Goal: Information Seeking & Learning: Learn about a topic

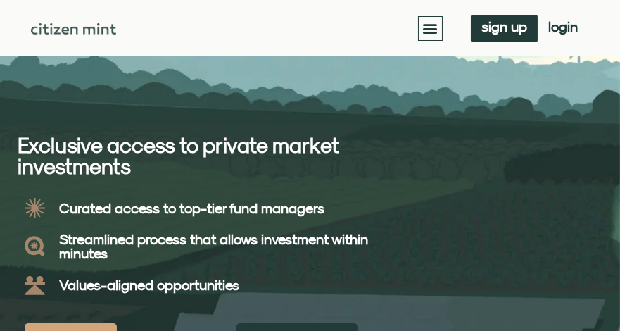
scroll to position [70, 0]
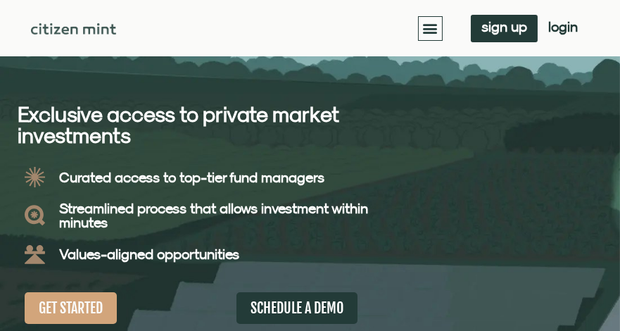
click at [423, 24] on icon "Menu Toggle" at bounding box center [430, 27] width 15 height 15
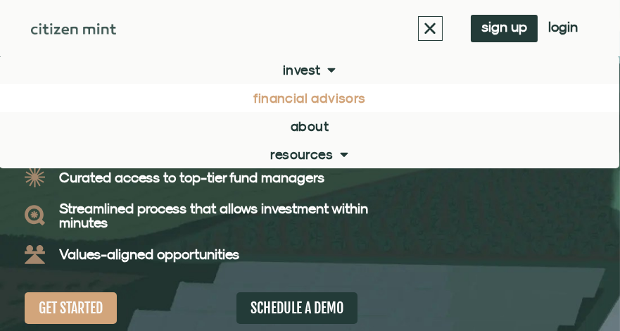
click at [340, 99] on link "Financial Advisors" at bounding box center [309, 98] width 620 height 28
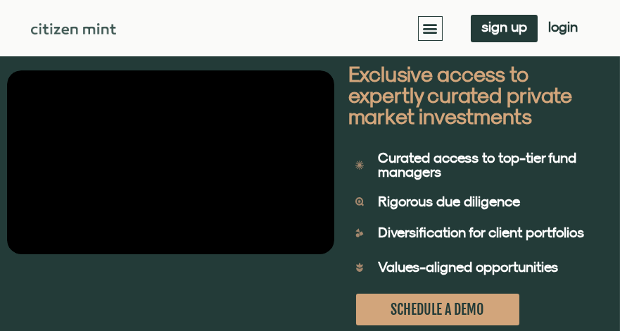
click at [438, 33] on div "Menu Toggle" at bounding box center [430, 28] width 25 height 25
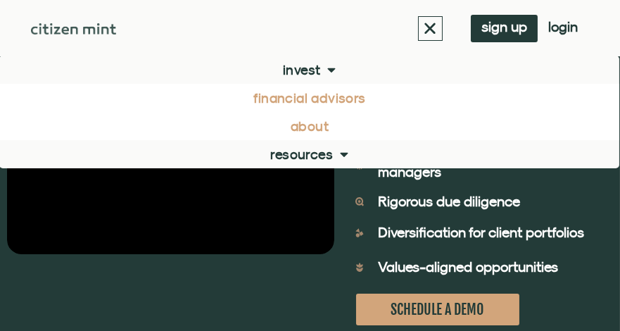
click at [315, 115] on link "About" at bounding box center [309, 126] width 620 height 28
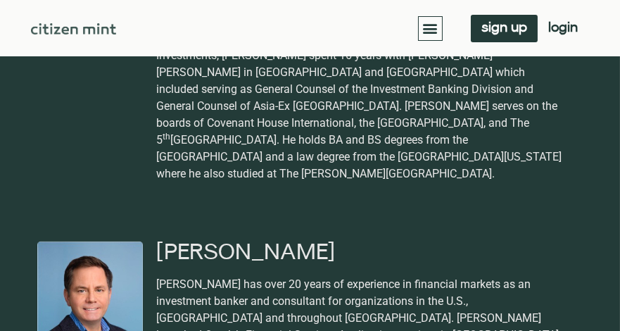
scroll to position [2112, 0]
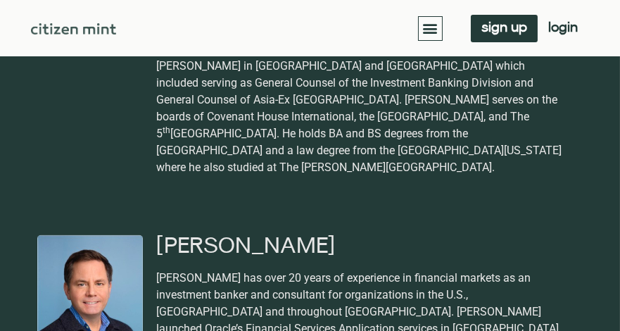
click at [431, 26] on icon "Menu Toggle" at bounding box center [430, 27] width 15 height 15
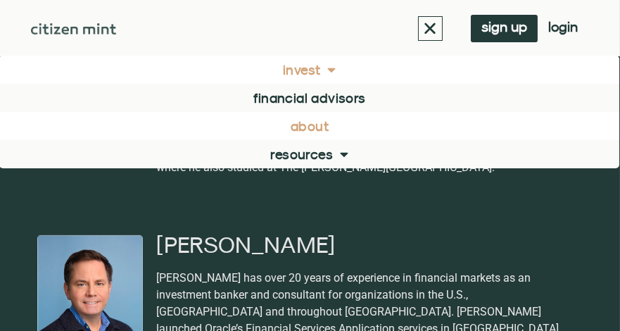
click at [305, 66] on link "Invest" at bounding box center [309, 70] width 620 height 28
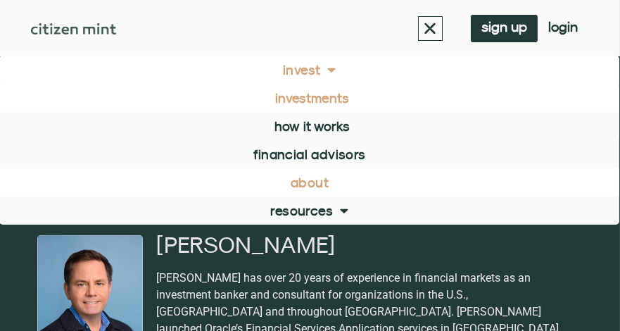
click at [315, 104] on link "investments" at bounding box center [309, 98] width 620 height 28
